Goal: Task Accomplishment & Management: Complete application form

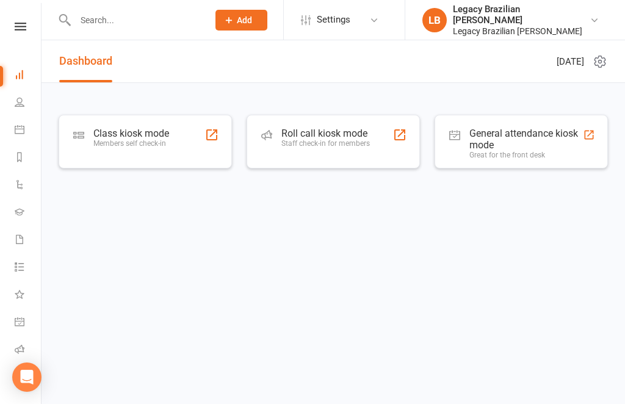
click at [20, 27] on icon at bounding box center [21, 27] width 12 height 8
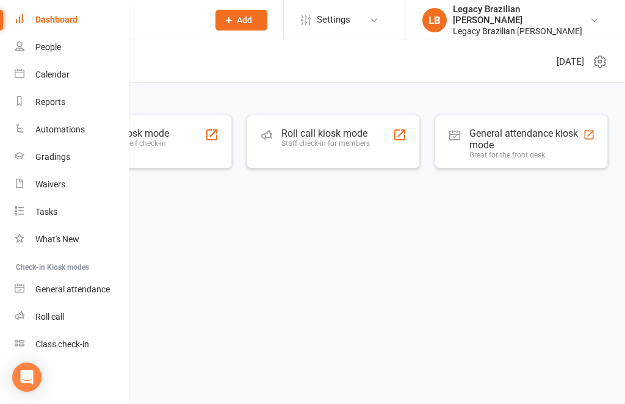
scroll to position [46, 0]
click at [178, 27] on input "text" at bounding box center [135, 20] width 128 height 17
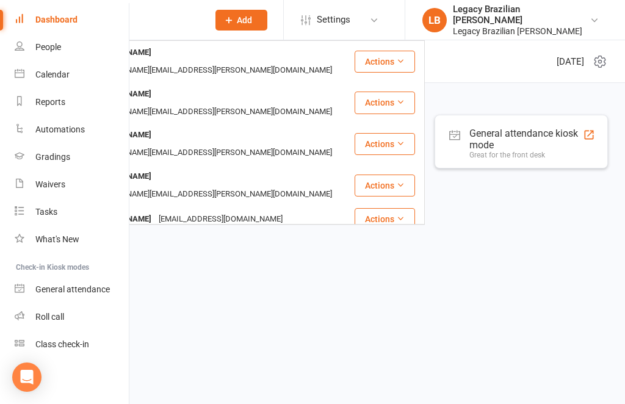
click at [195, 20] on input "Scnell" at bounding box center [135, 20] width 128 height 17
click at [196, 27] on input "Scnell" at bounding box center [135, 20] width 128 height 17
type input "Scnell"
click at [183, 229] on html "[PERSON_NAME] Schell [EMAIL_ADDRESS][PERSON_NAME][DOMAIN_NAME] Actions [PERSON_…" at bounding box center [312, 114] width 625 height 229
click at [210, 229] on html "[PERSON_NAME] [PERSON_NAME][EMAIL_ADDRESS][PERSON_NAME][DOMAIN_NAME] Actions [P…" at bounding box center [312, 114] width 625 height 229
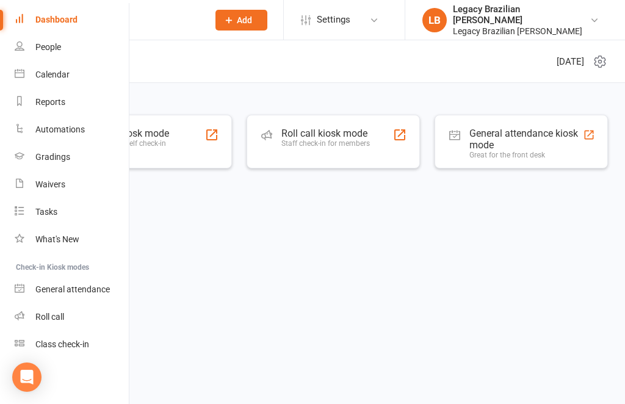
click at [224, 229] on html "Prospect Member Non-attending contact Class / event Appointment Grading event A…" at bounding box center [312, 114] width 625 height 229
click at [62, 13] on link "Dashboard" at bounding box center [72, 19] width 115 height 27
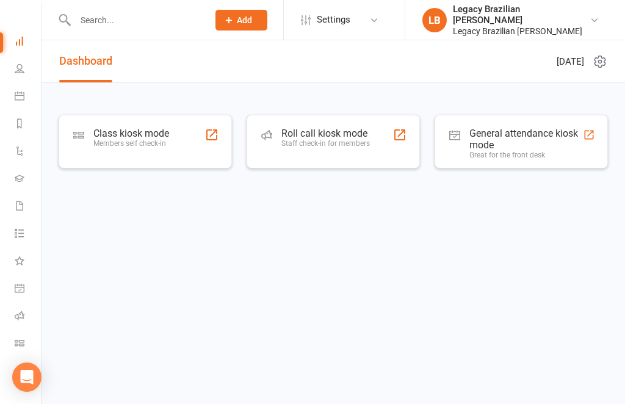
scroll to position [34, 0]
click at [142, 21] on input "text" at bounding box center [135, 20] width 128 height 17
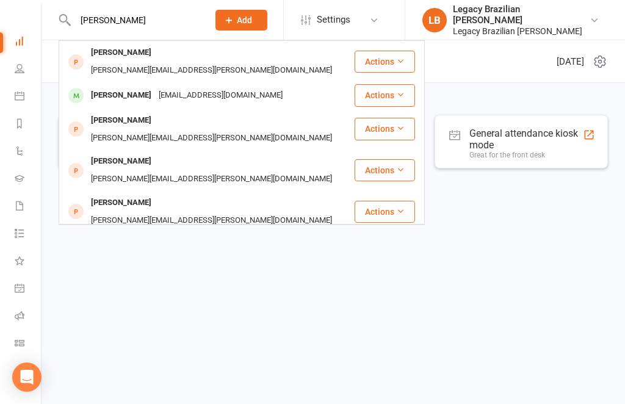
type input "[PERSON_NAME]"
click at [298, 63] on div "[PERSON_NAME] [PERSON_NAME][EMAIL_ADDRESS][PERSON_NAME][DOMAIN_NAME]" at bounding box center [206, 61] width 293 height 40
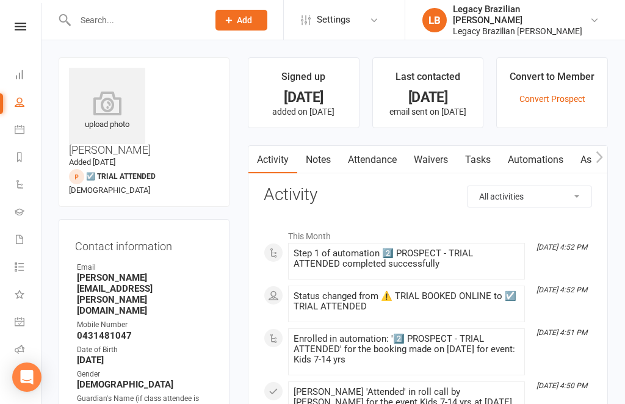
click at [423, 158] on link "Waivers" at bounding box center [430, 160] width 51 height 28
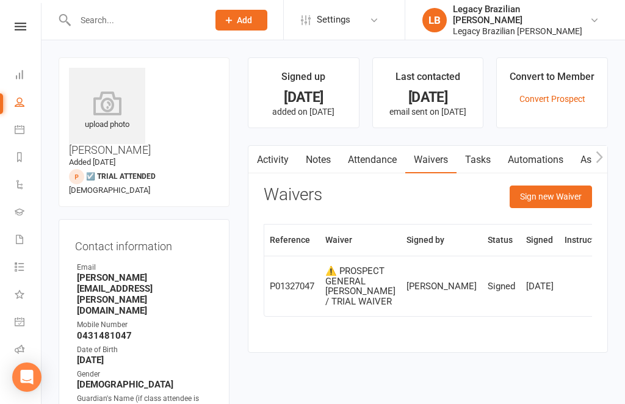
click at [563, 204] on button "Sign new Waiver" at bounding box center [550, 196] width 82 height 22
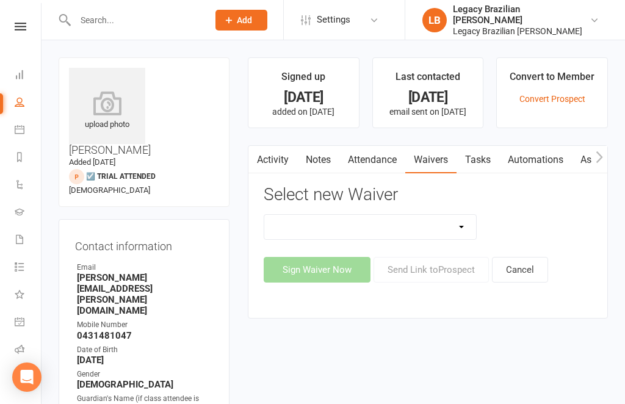
click at [404, 223] on select "❌ CANCELLATION FORM ☑️ EXISTING MEMBER WAIVER 🆓 FREE TRIAL WEEK ✅ MEMBERSHIP SI…" at bounding box center [370, 227] width 212 height 24
select select "10098"
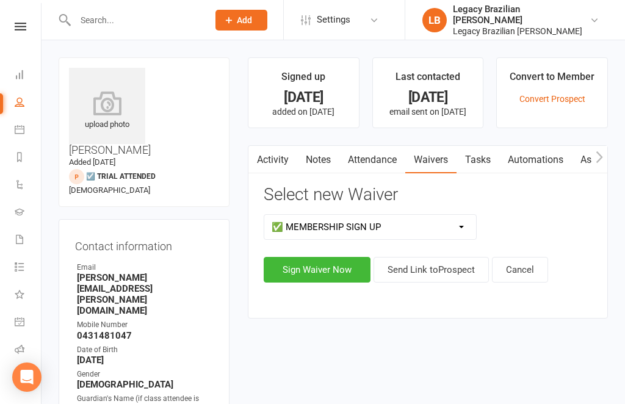
click at [329, 267] on button "Sign Waiver Now" at bounding box center [317, 270] width 107 height 26
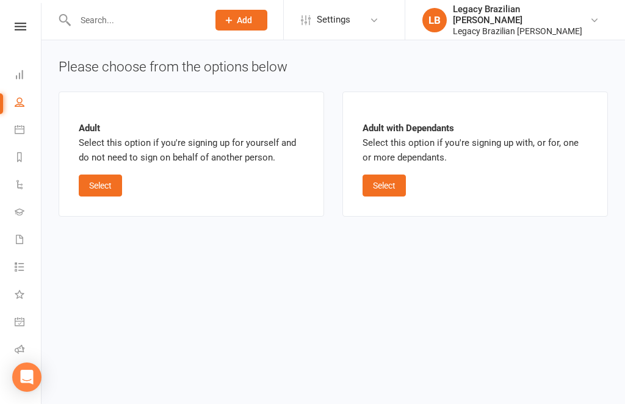
click at [405, 180] on button "Select" at bounding box center [383, 185] width 43 height 22
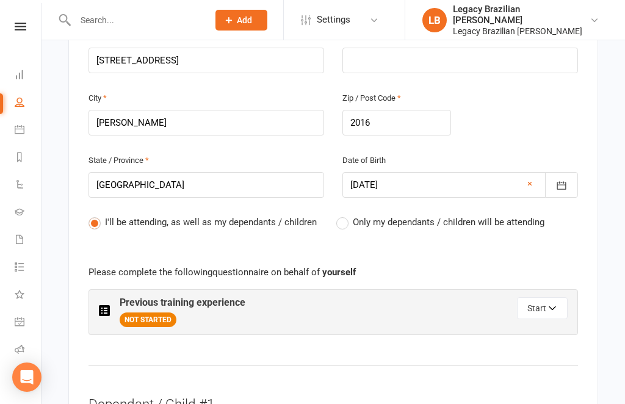
scroll to position [438, 0]
click at [339, 215] on label "Only my dependants / children will be attending" at bounding box center [440, 222] width 208 height 15
click at [339, 215] on input "Only my dependants / children will be attending" at bounding box center [340, 215] width 8 height 0
radio input "true"
radio input "false"
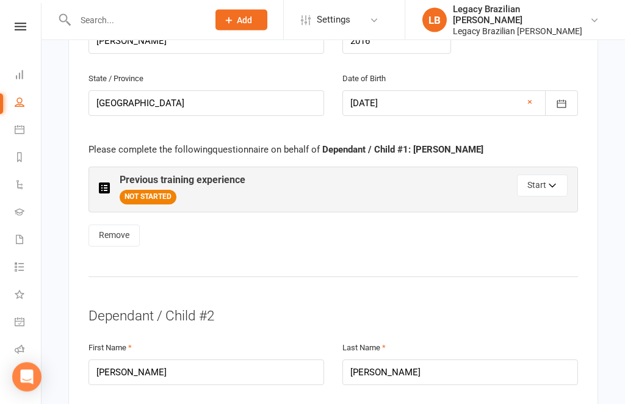
click at [559, 175] on button "Start" at bounding box center [542, 186] width 51 height 22
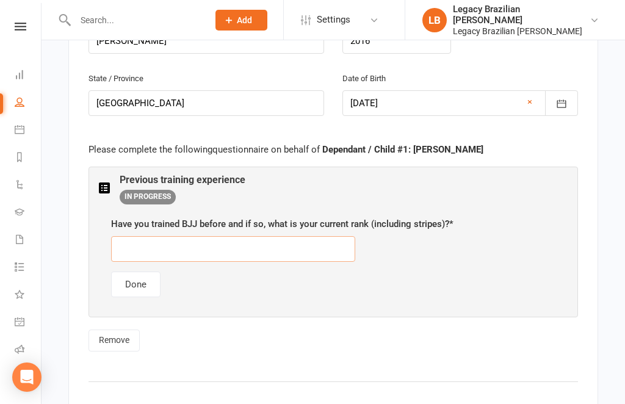
click at [235, 236] on input "text" at bounding box center [233, 249] width 244 height 26
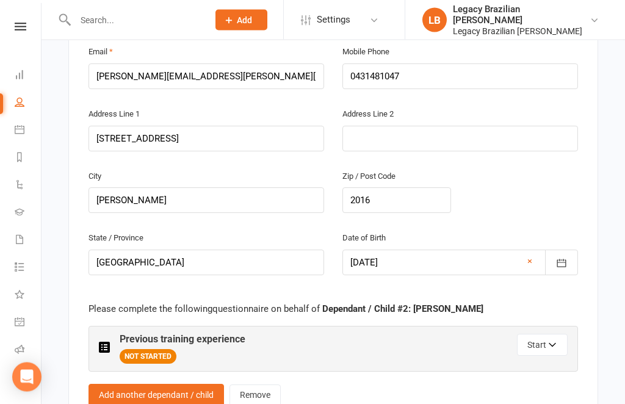
scroll to position [1425, 0]
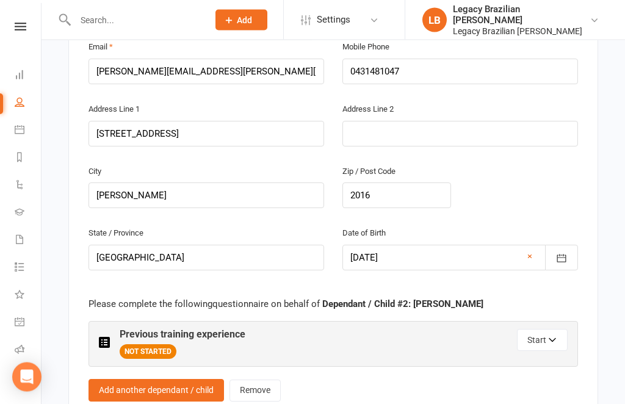
type input "None"
click at [263, 380] on link "Remove" at bounding box center [254, 391] width 51 height 22
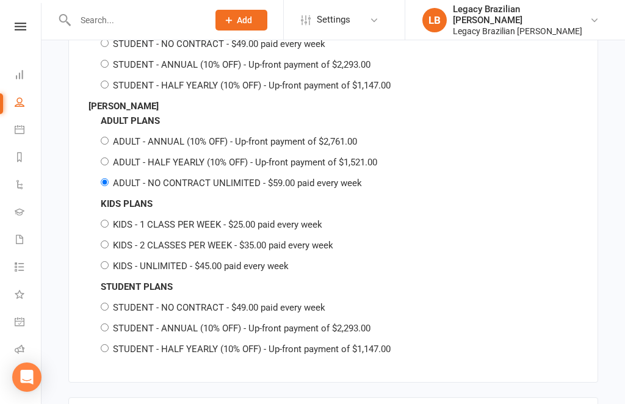
scroll to position [2234, 0]
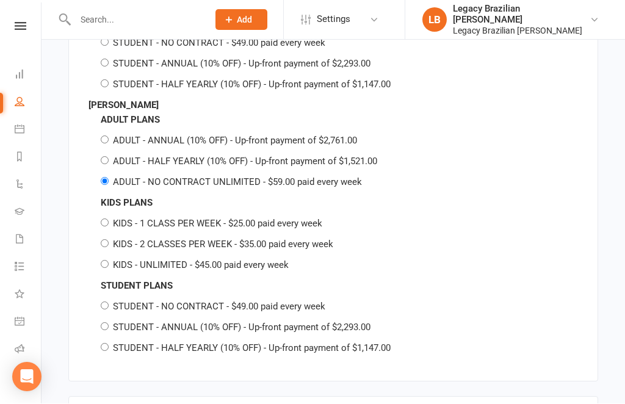
click at [107, 219] on input "KIDS - 1 CLASS PER WEEK - $25.00 paid every week" at bounding box center [105, 223] width 8 height 8
radio input "true"
radio input "false"
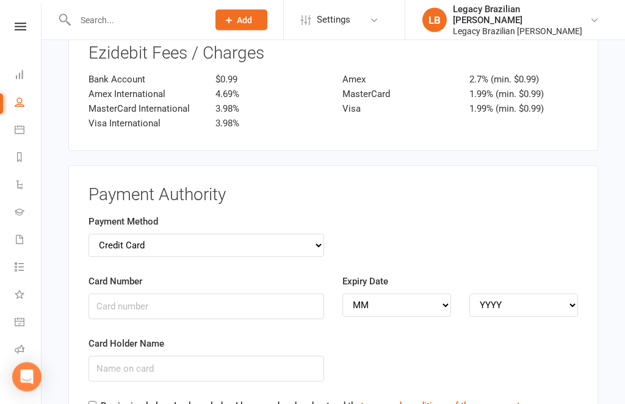
scroll to position [2790, 0]
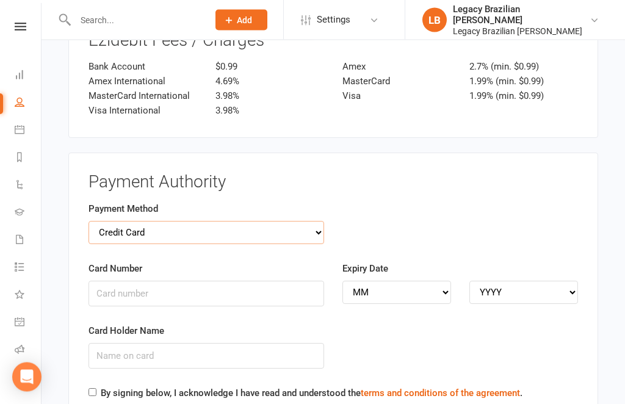
click at [304, 221] on select "Credit Card Bank Account" at bounding box center [205, 232] width 235 height 23
select select "bank_account"
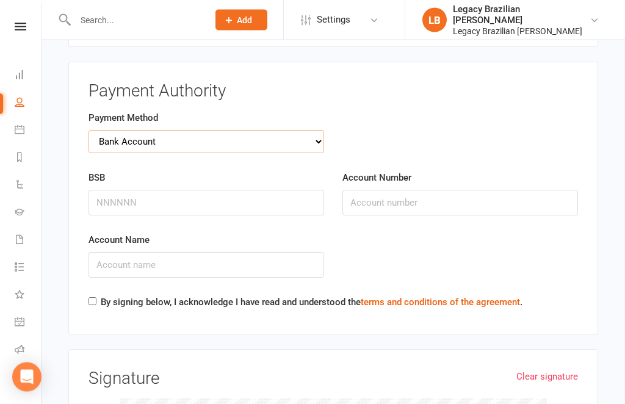
scroll to position [2897, 0]
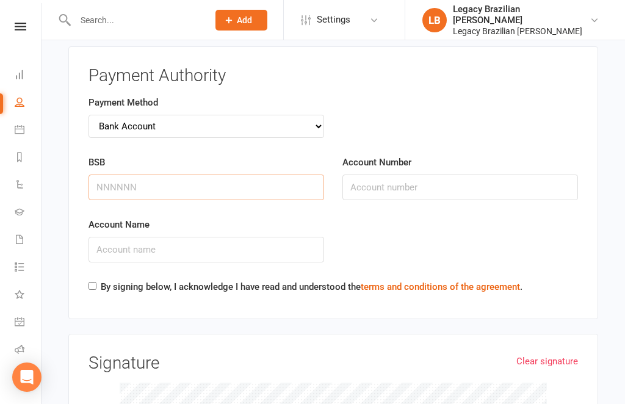
click at [145, 174] on input "BSB" at bounding box center [205, 187] width 235 height 26
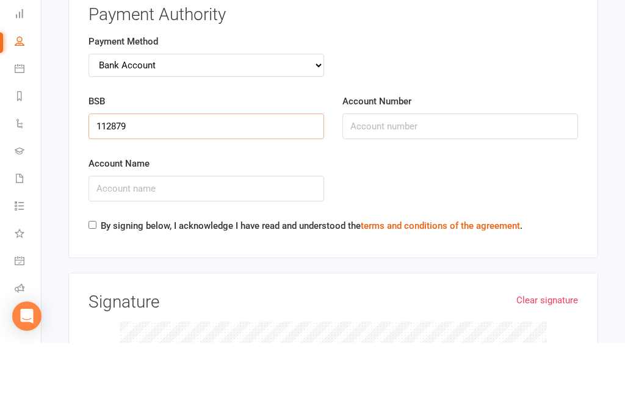
type input "112879"
click at [402, 174] on input "Account Number" at bounding box center [459, 187] width 235 height 26
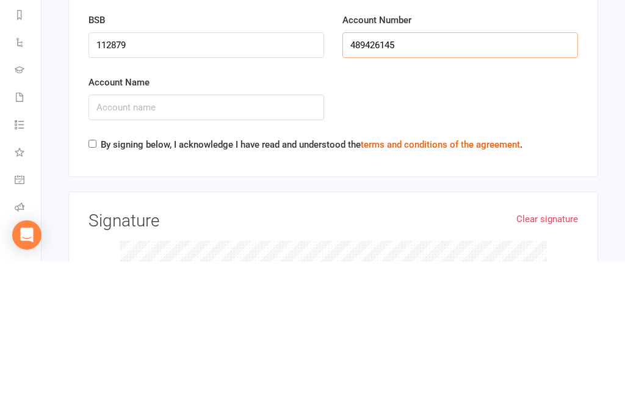
type input "489426145"
click at [190, 237] on input "Account Name" at bounding box center [205, 250] width 235 height 26
type input "[PERSON_NAME]"
click at [93, 282] on input "By signing below, I acknowledge I have read and understood the terms and condit…" at bounding box center [92, 286] width 8 height 8
checkbox input "true"
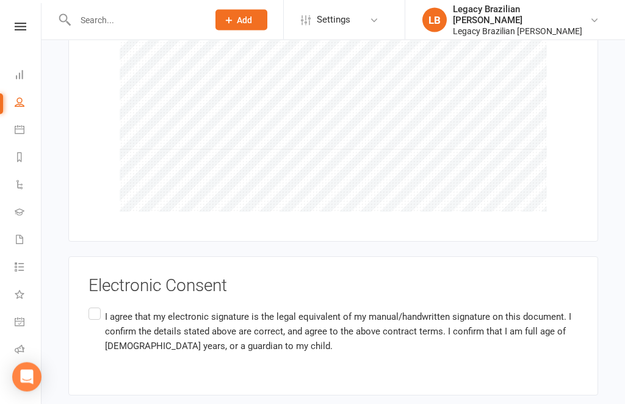
scroll to position [3255, 0]
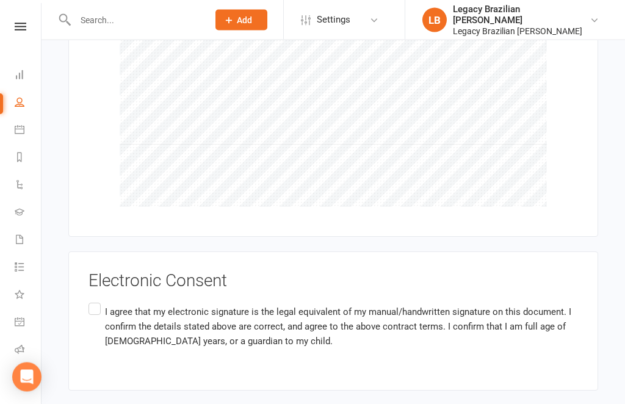
click at [93, 301] on label "I agree that my electronic signature is the legal equivalent of my manual/handw…" at bounding box center [332, 327] width 489 height 53
click at [93, 301] on input "I agree that my electronic signature is the legal equivalent of my manual/handw…" at bounding box center [92, 301] width 8 height 0
